Goal: Task Accomplishment & Management: Complete application form

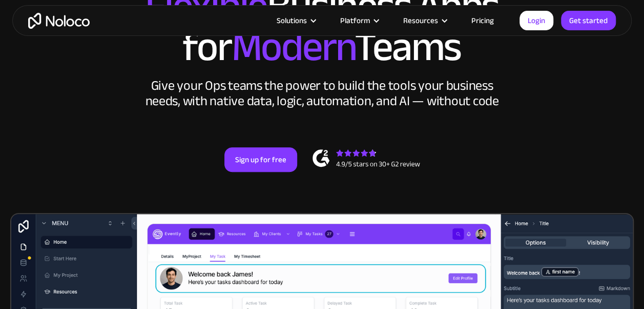
scroll to position [154, 0]
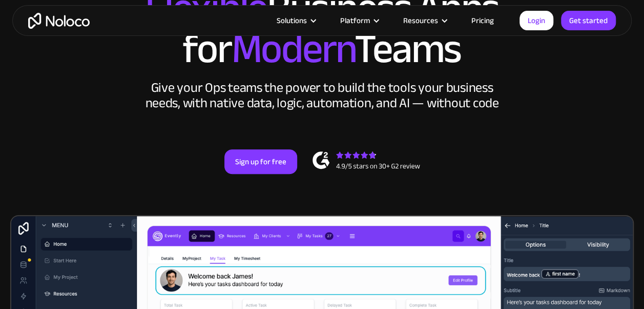
click at [489, 21] on link "Pricing" at bounding box center [483, 20] width 48 height 13
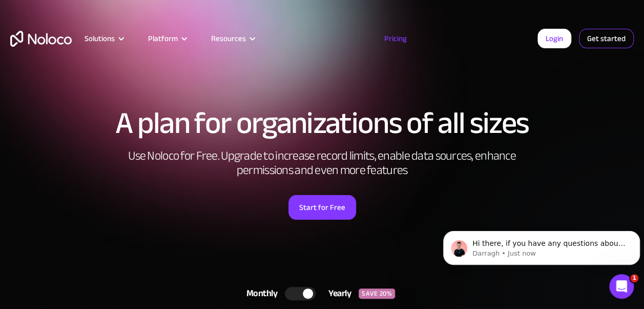
click at [602, 39] on link "Get started" at bounding box center [606, 38] width 55 height 19
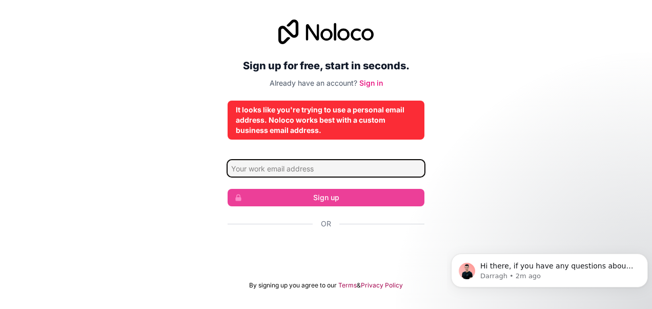
click at [284, 165] on input "Email address" at bounding box center [326, 168] width 197 height 16
type input "[EMAIL_ADDRESS][DOMAIN_NAME]"
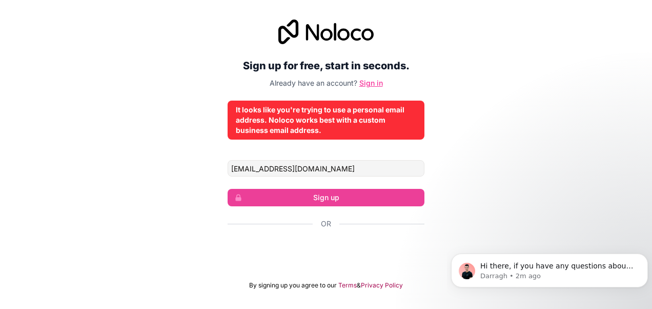
click at [374, 84] on link "Sign in" at bounding box center [371, 82] width 24 height 9
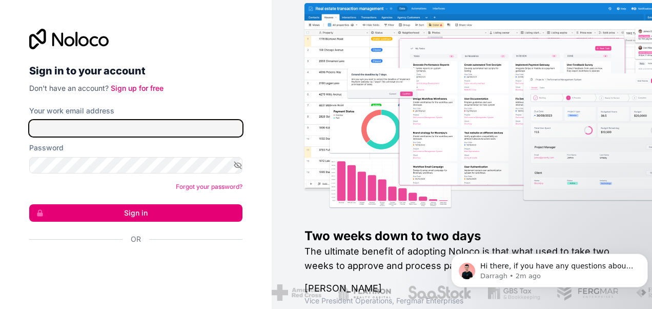
click at [80, 126] on input "Your work email address" at bounding box center [135, 128] width 213 height 16
type input "sujonin99@gmail.com"
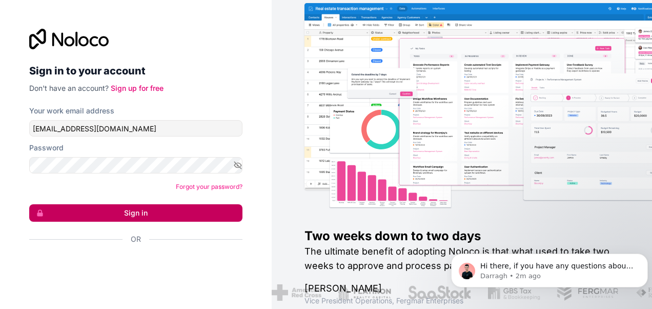
click at [135, 215] on button "Sign in" at bounding box center [135, 212] width 213 height 17
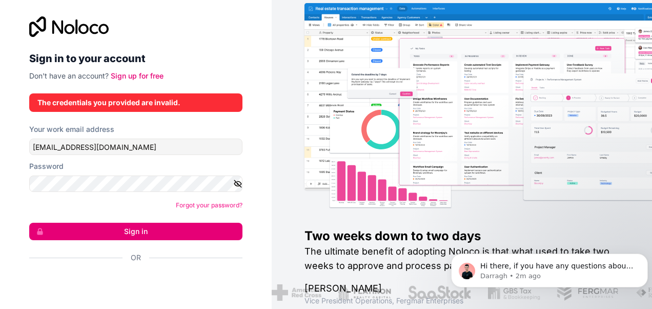
click at [234, 186] on icon "button" at bounding box center [237, 183] width 7 height 5
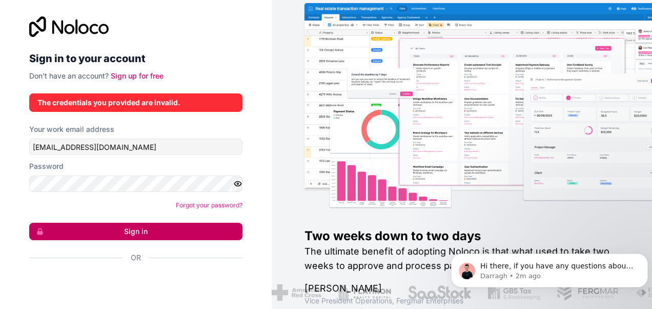
click at [143, 231] on button "Sign in" at bounding box center [135, 230] width 213 height 17
click at [131, 233] on button "Sign in" at bounding box center [135, 230] width 213 height 17
click at [146, 234] on button "Sign in" at bounding box center [135, 230] width 213 height 17
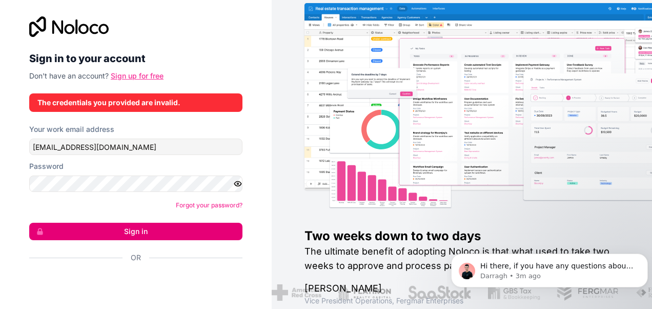
click at [144, 74] on link "Sign up for free" at bounding box center [137, 75] width 53 height 9
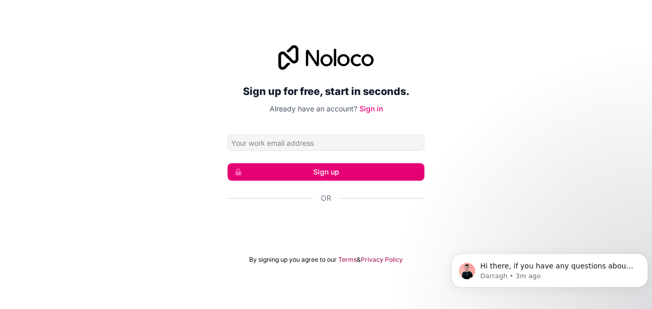
click at [288, 144] on input "Email address" at bounding box center [326, 142] width 197 height 16
type input "sujonin99@gmail.com"
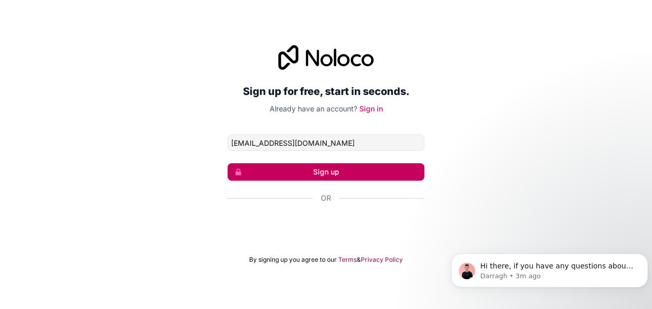
click at [337, 174] on button "Sign up" at bounding box center [326, 171] width 197 height 17
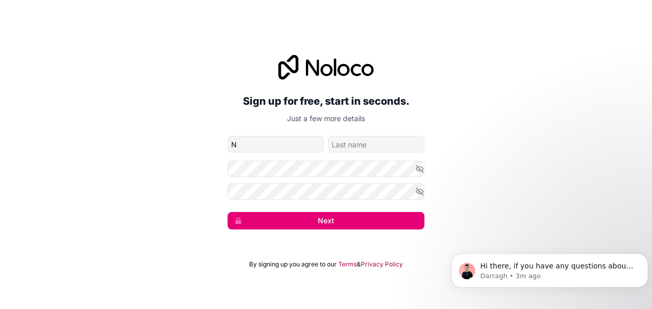
type input "Naimur"
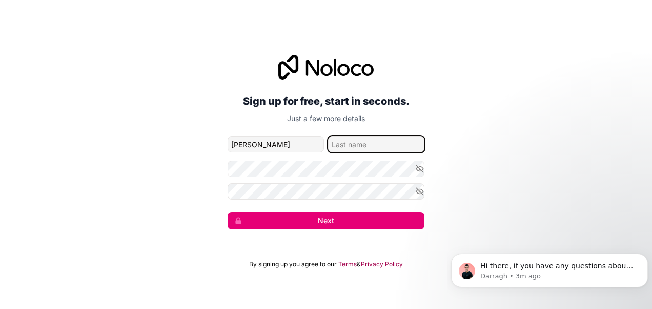
type input "Sujon"
click at [190, 202] on div "Sign up for free, start in seconds. Just a few more details sujonin99@gmail.com…" at bounding box center [326, 141] width 652 height 203
click at [420, 169] on icon "button" at bounding box center [419, 168] width 7 height 7
click at [420, 192] on icon "button" at bounding box center [419, 191] width 7 height 7
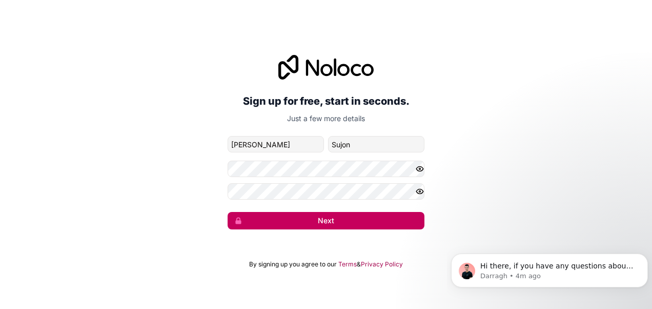
click at [334, 222] on button "Next" at bounding box center [326, 220] width 197 height 17
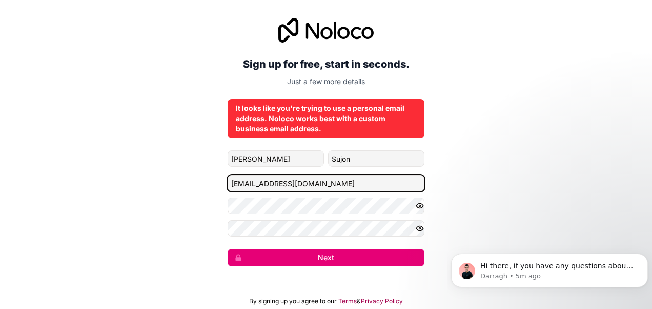
click at [314, 182] on input "sujonin99@gmail.com" at bounding box center [326, 183] width 197 height 16
type input "s"
type input "info@bestgalleryai.com"
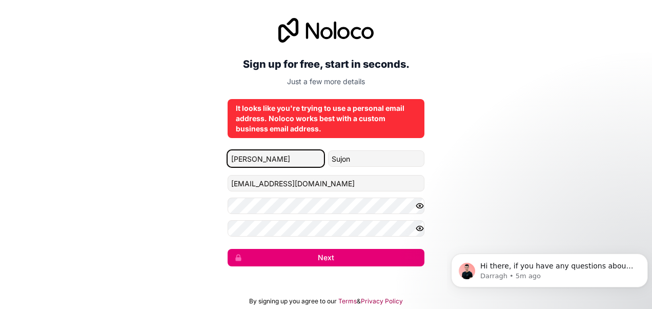
click at [260, 158] on input "Naimur" at bounding box center [276, 158] width 96 height 16
type input "Naimur Rahman"
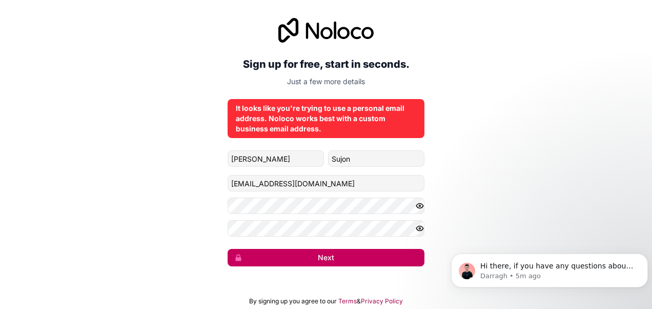
click at [331, 256] on button "Next" at bounding box center [326, 257] width 197 height 17
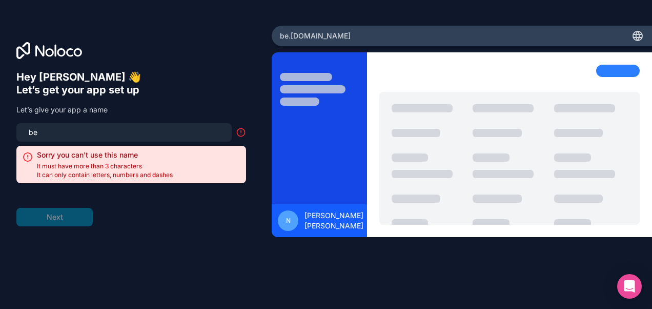
type input "b"
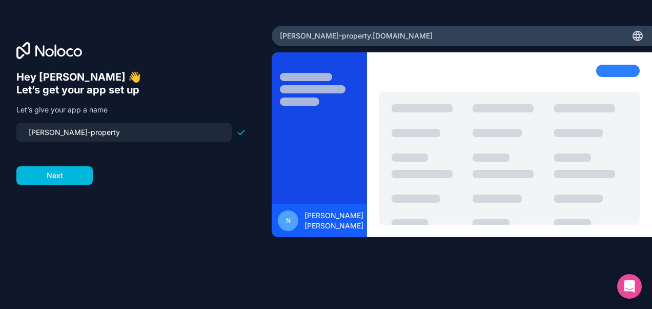
click at [32, 132] on input "al-baraka-property" at bounding box center [124, 132] width 203 height 14
click at [32, 134] on input "al-baraka-property" at bounding box center [124, 132] width 203 height 14
type input "al-baraka-property"
click at [69, 178] on button "Next" at bounding box center [54, 175] width 76 height 18
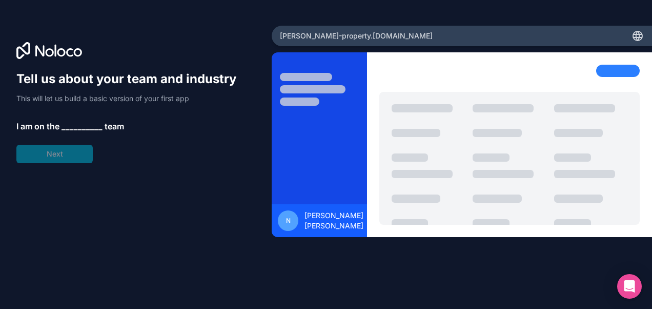
click at [73, 124] on span "__________" at bounding box center [82, 126] width 41 height 12
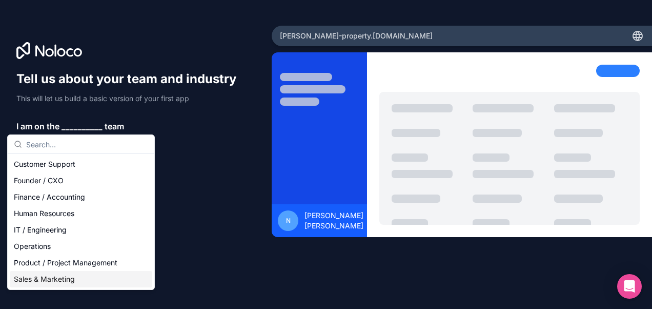
click at [59, 280] on div "Sales & Marketing" at bounding box center [81, 279] width 143 height 16
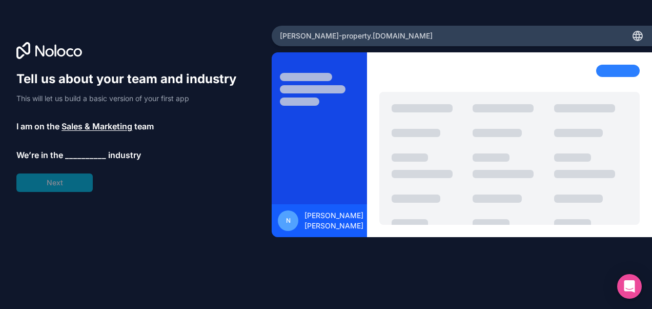
click at [85, 154] on span "__________" at bounding box center [85, 155] width 41 height 12
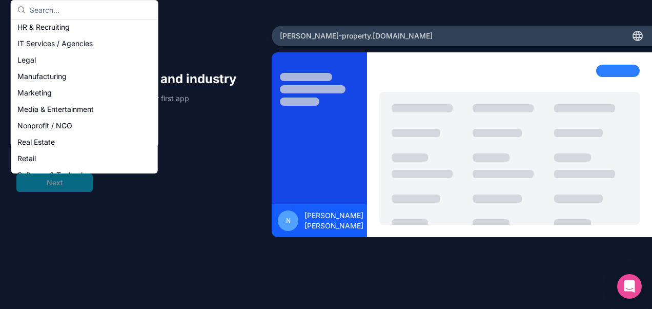
scroll to position [103, 0]
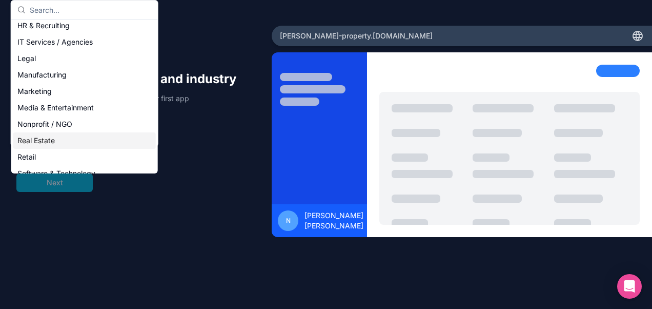
click at [45, 140] on div "Real Estate" at bounding box center [84, 140] width 143 height 16
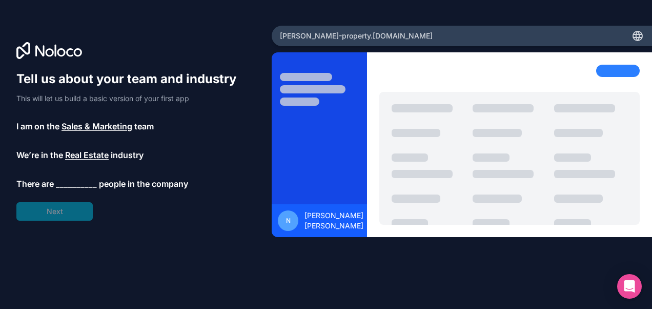
click at [73, 185] on span "__________" at bounding box center [76, 183] width 41 height 12
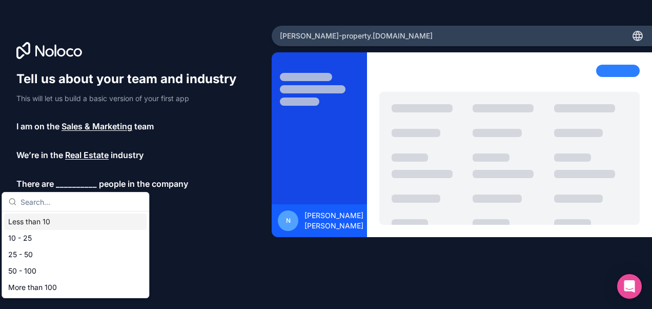
click at [46, 222] on div "Less than 10" at bounding box center [75, 221] width 143 height 16
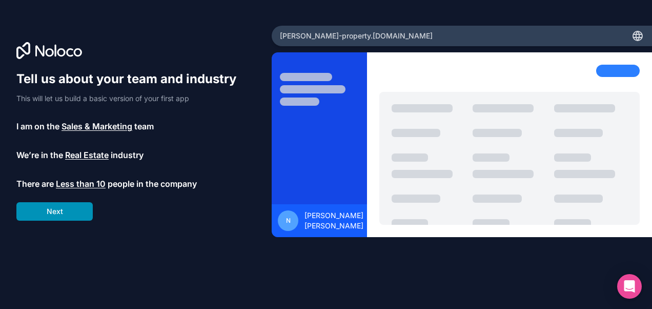
click at [62, 211] on button "Next" at bounding box center [54, 211] width 76 height 18
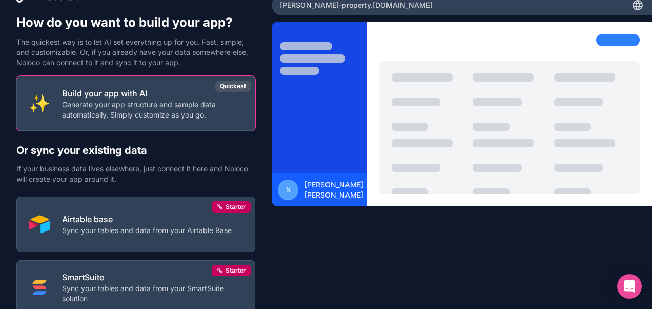
scroll to position [51, 0]
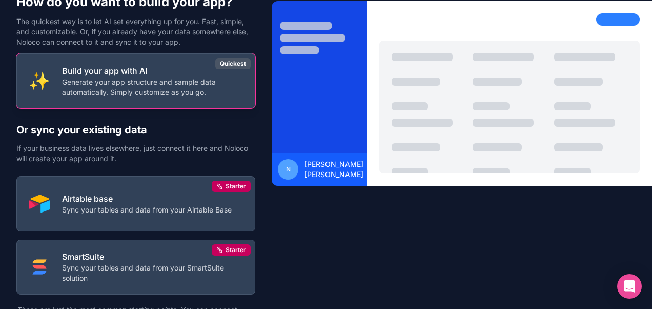
click at [187, 87] on p "Generate your app structure and sample data automatically. Simply customize as …" at bounding box center [152, 87] width 180 height 21
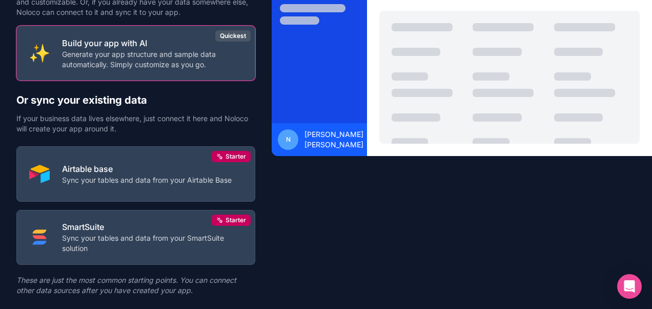
scroll to position [106, 0]
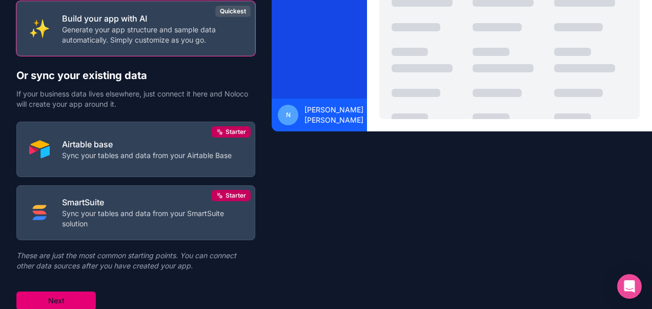
click at [60, 300] on button "Next" at bounding box center [55, 300] width 79 height 18
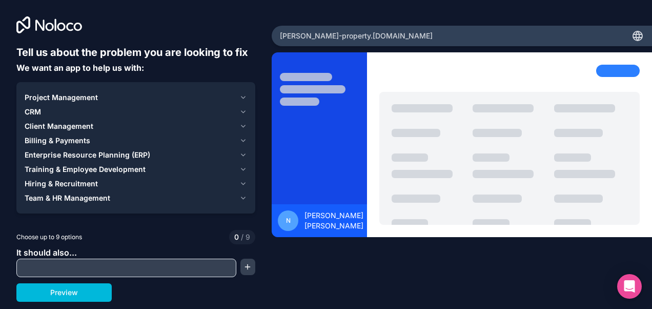
click at [80, 95] on span "Project Management" at bounding box center [61, 97] width 73 height 10
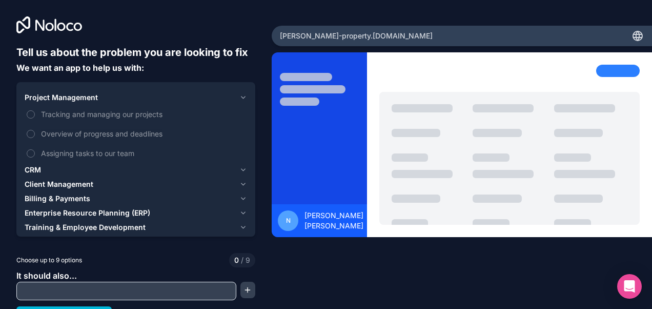
click at [44, 171] on div "CRM" at bounding box center [130, 170] width 211 height 10
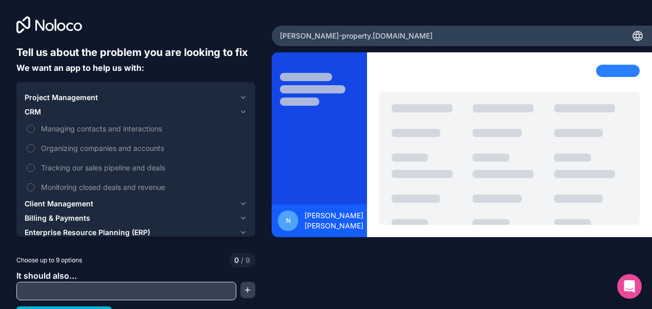
click at [48, 215] on span "Billing & Payments" at bounding box center [58, 218] width 66 height 10
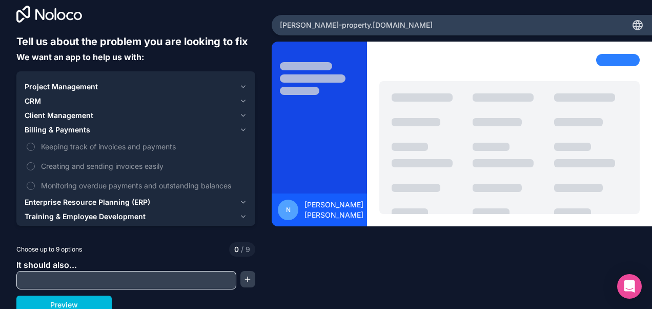
scroll to position [16, 0]
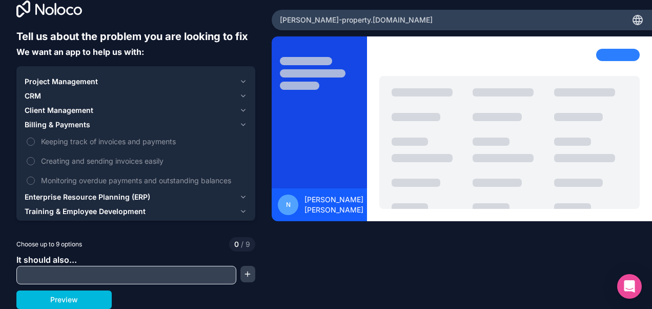
click at [31, 142] on button "Keeping track of invoices and payments" at bounding box center [31, 141] width 8 height 8
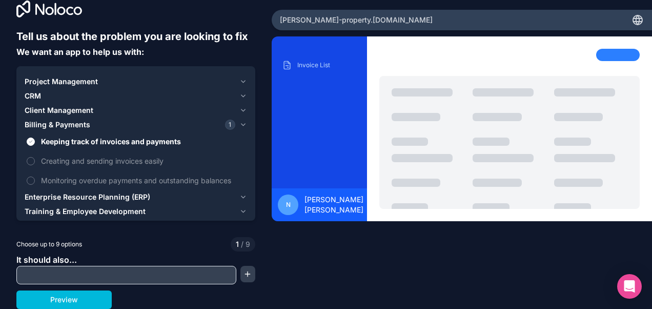
click at [49, 93] on div "CRM" at bounding box center [130, 96] width 211 height 10
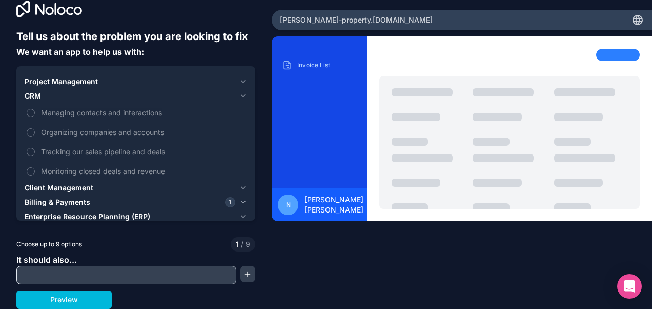
click at [32, 129] on button "Organizing companies and accounts" at bounding box center [31, 132] width 8 height 8
click at [30, 146] on label "Tracking our sales pipeline and deals" at bounding box center [136, 151] width 222 height 19
click at [30, 148] on button "Tracking our sales pipeline and deals" at bounding box center [31, 152] width 8 height 8
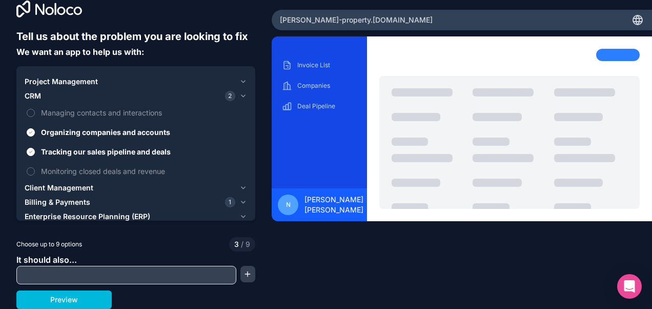
click at [32, 168] on button "Monitoring closed deals and revenue" at bounding box center [31, 171] width 8 height 8
click at [27, 109] on label "Managing contacts and interactions" at bounding box center [136, 112] width 222 height 19
click at [27, 109] on button "Managing contacts and interactions" at bounding box center [31, 113] width 8 height 8
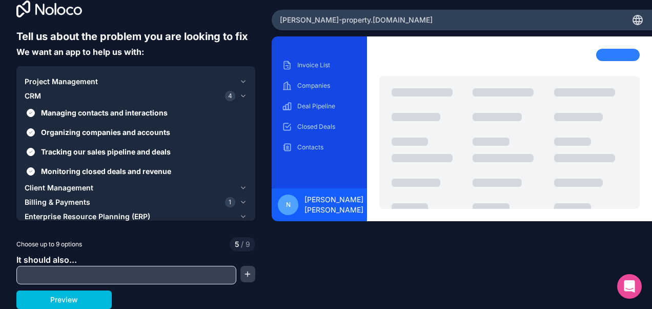
scroll to position [0, 0]
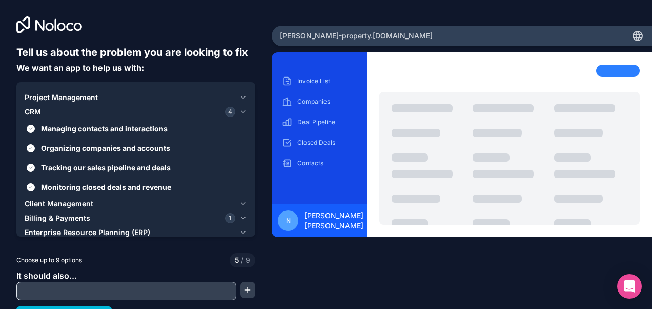
click at [66, 94] on span "Project Management" at bounding box center [61, 97] width 73 height 10
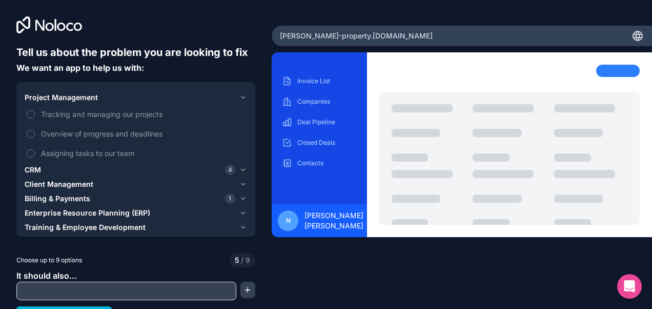
click at [32, 130] on button "Overview of progress and deadlines" at bounding box center [31, 134] width 8 height 8
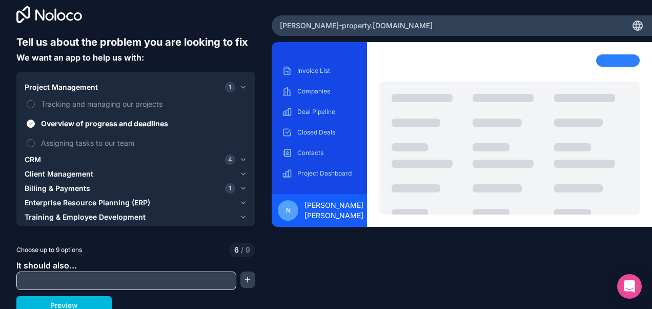
scroll to position [16, 0]
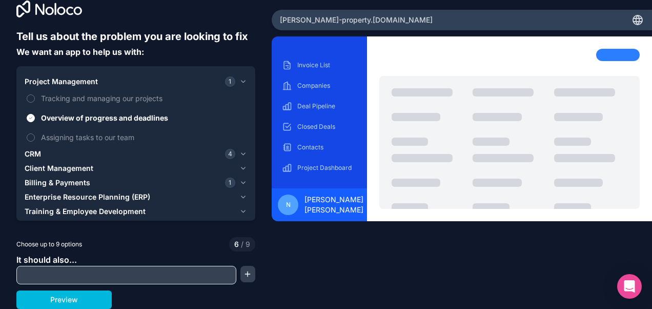
click at [65, 182] on span "Billing & Payments" at bounding box center [58, 182] width 66 height 10
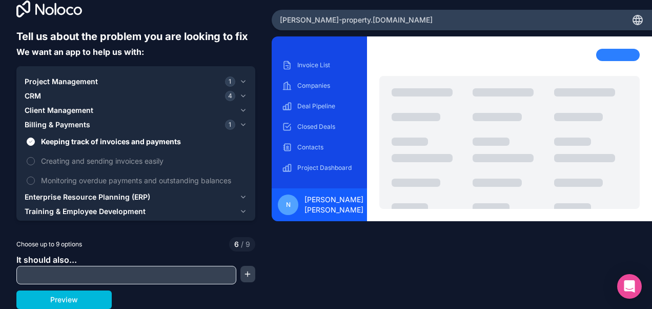
click at [33, 160] on button "Creating and sending invoices easily" at bounding box center [31, 161] width 8 height 8
click at [32, 178] on button "Monitoring overdue payments and outstanding balances" at bounding box center [31, 180] width 8 height 8
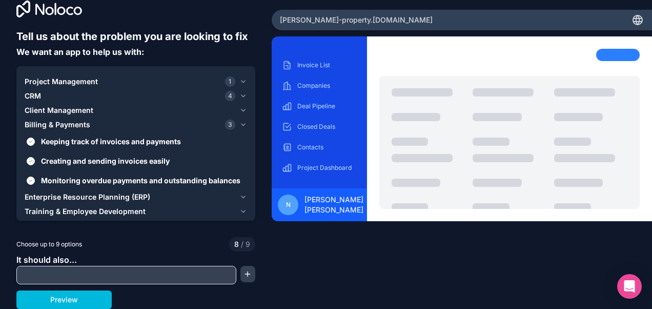
scroll to position [0, 0]
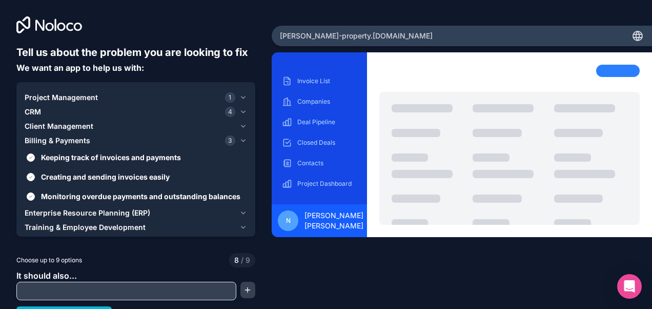
click at [52, 92] on button "Project Management 1" at bounding box center [136, 97] width 222 height 14
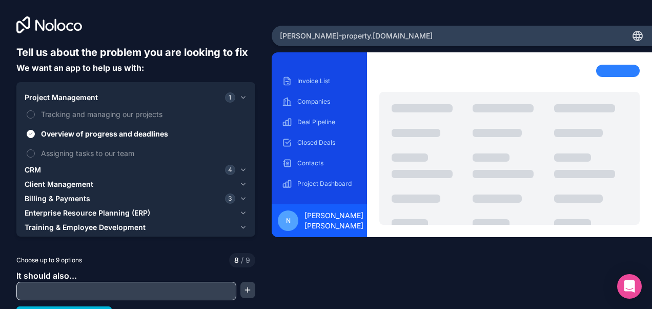
click at [31, 116] on button "Tracking and managing our projects" at bounding box center [31, 114] width 8 height 8
click at [29, 149] on label "Assigning tasks to our team" at bounding box center [136, 153] width 222 height 19
click at [83, 110] on span "Tracking and managing our projects" at bounding box center [143, 114] width 204 height 11
click at [35, 110] on button "Tracking and managing our projects" at bounding box center [31, 114] width 8 height 8
click at [75, 116] on span "Tracking and managing our projects" at bounding box center [143, 114] width 204 height 11
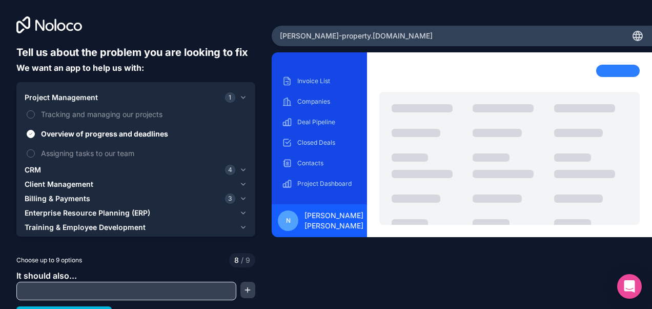
click at [35, 116] on button "Tracking and managing our projects" at bounding box center [31, 114] width 8 height 8
click at [71, 186] on span "Client Management" at bounding box center [59, 184] width 69 height 10
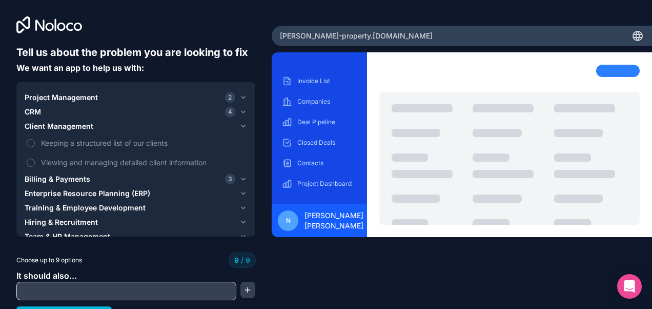
scroll to position [16, 0]
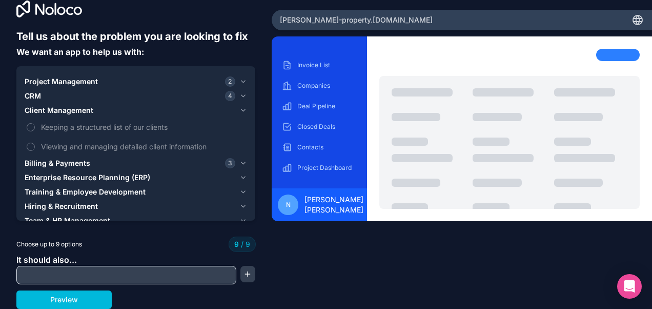
click at [32, 95] on span "CRM" at bounding box center [33, 96] width 16 height 10
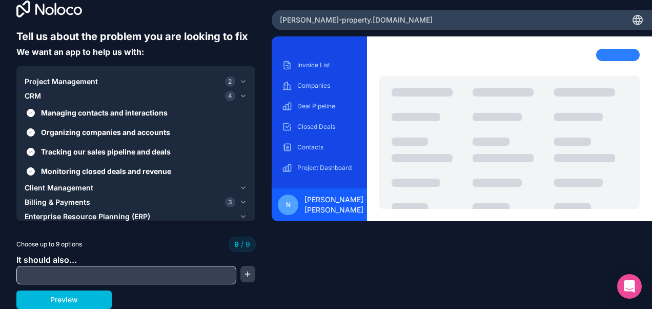
click at [32, 170] on button "Monitoring closed deals and revenue" at bounding box center [31, 171] width 8 height 8
click at [63, 190] on span "Client Management" at bounding box center [59, 187] width 69 height 10
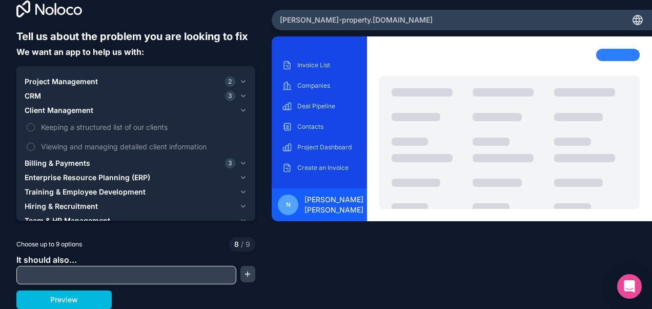
click at [32, 145] on button "Viewing and managing detailed client information" at bounding box center [31, 147] width 8 height 8
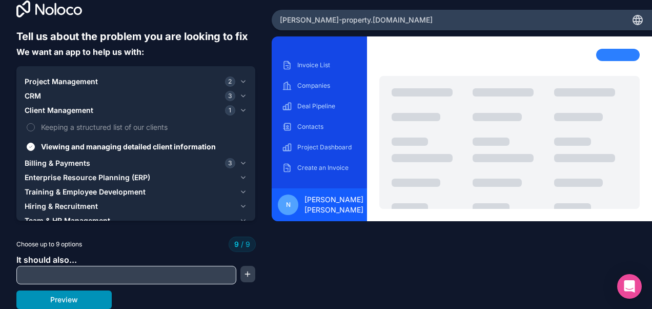
click at [76, 299] on button "Preview" at bounding box center [63, 299] width 95 height 18
